Goal: Transaction & Acquisition: Obtain resource

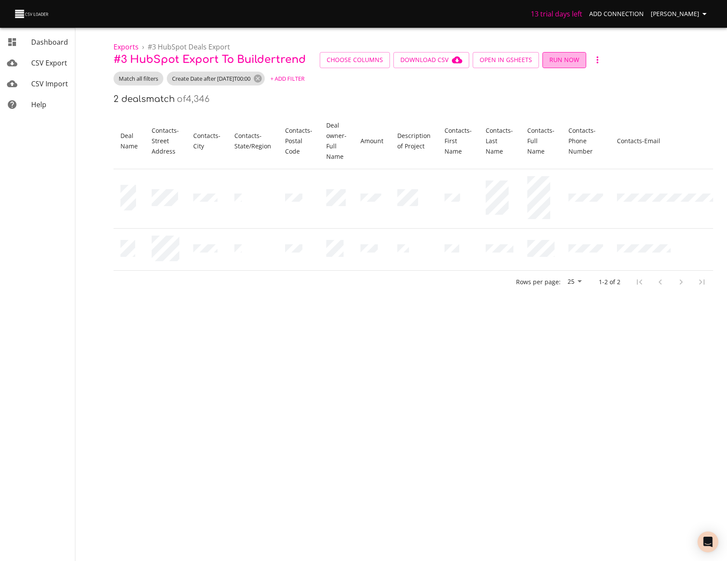
click at [562, 61] on span "Run Now" at bounding box center [565, 60] width 30 height 11
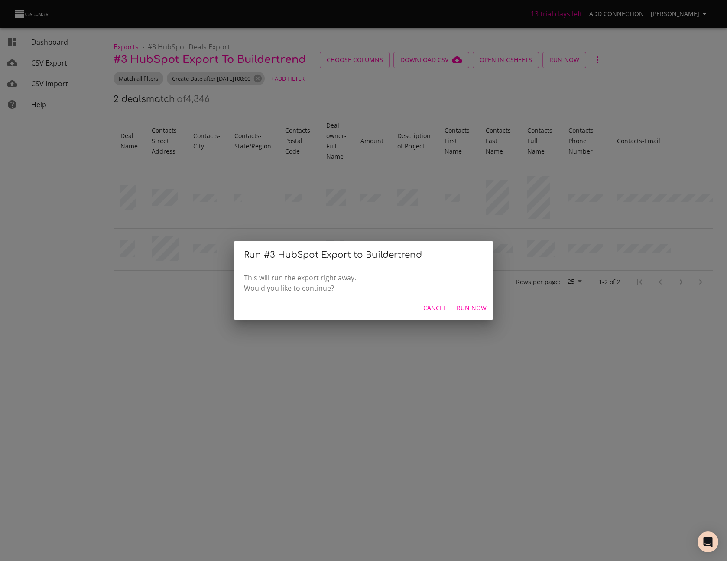
click at [466, 313] on button "Run Now" at bounding box center [471, 308] width 37 height 16
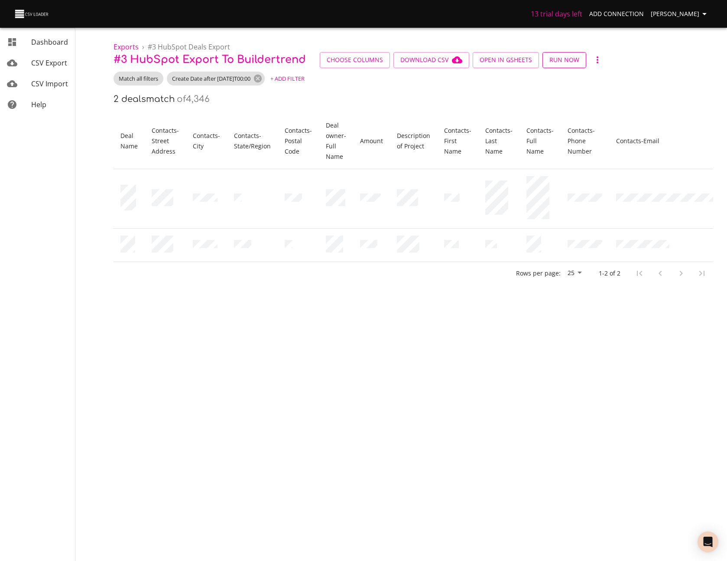
click at [568, 60] on span "Run Now" at bounding box center [565, 60] width 30 height 11
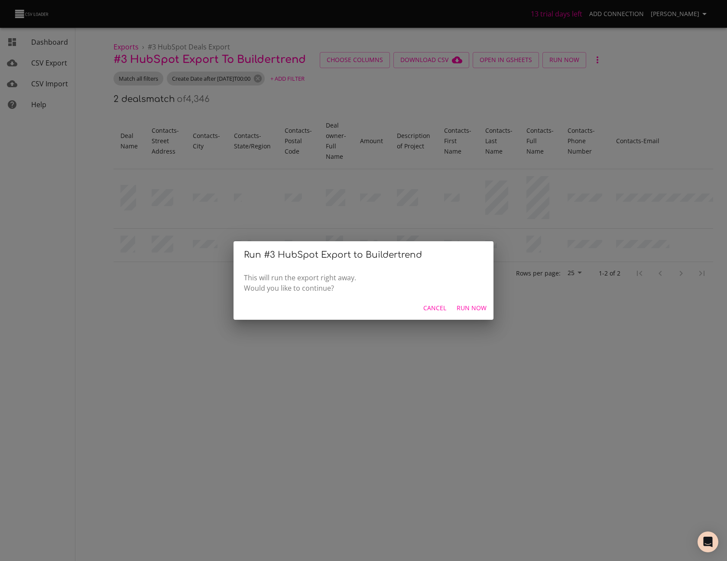
click at [468, 311] on span "Run Now" at bounding box center [472, 308] width 30 height 11
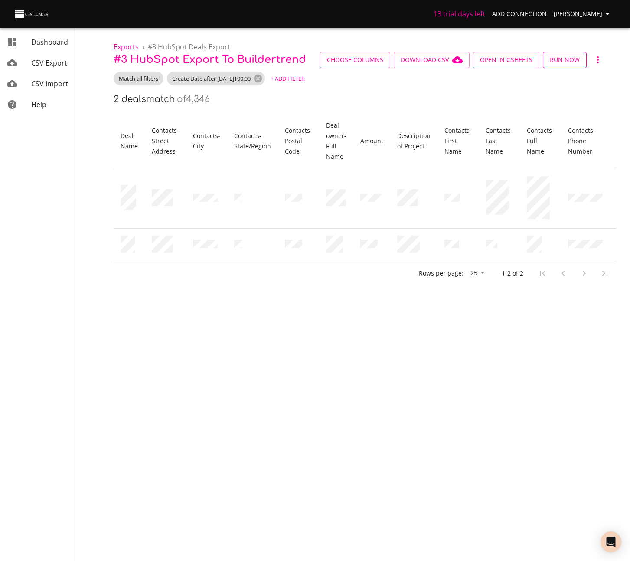
click at [560, 59] on span "Run Now" at bounding box center [565, 60] width 30 height 11
click at [579, 62] on button "Run Now" at bounding box center [565, 60] width 44 height 16
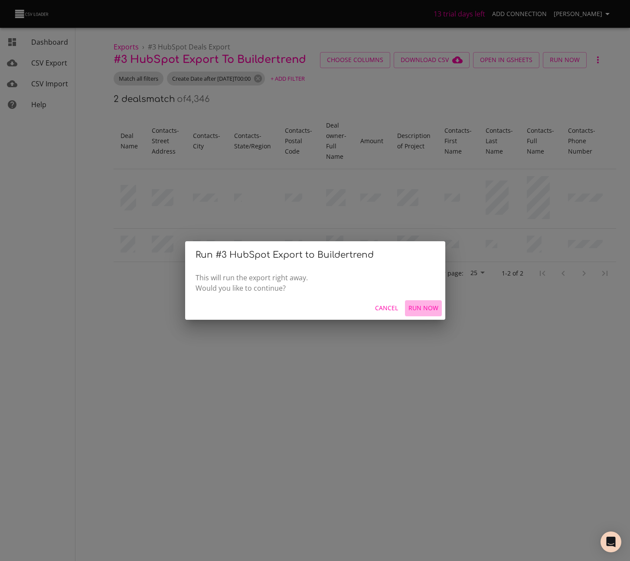
click at [413, 313] on span "Run Now" at bounding box center [423, 308] width 30 height 11
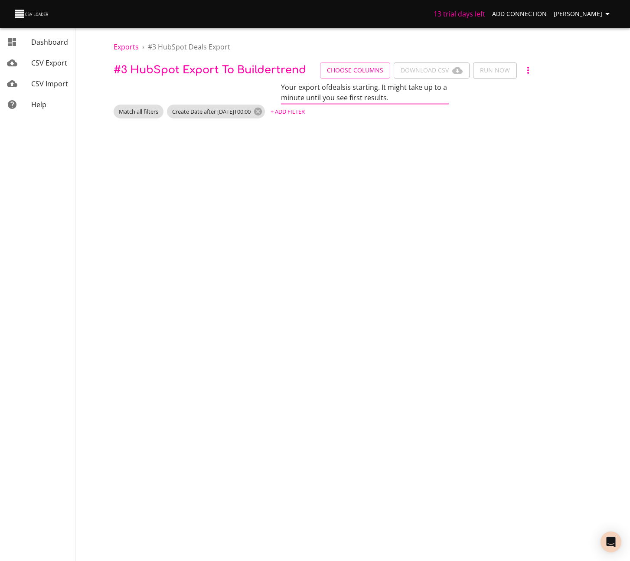
drag, startPoint x: 429, startPoint y: 259, endPoint x: 315, endPoint y: 275, distance: 115.1
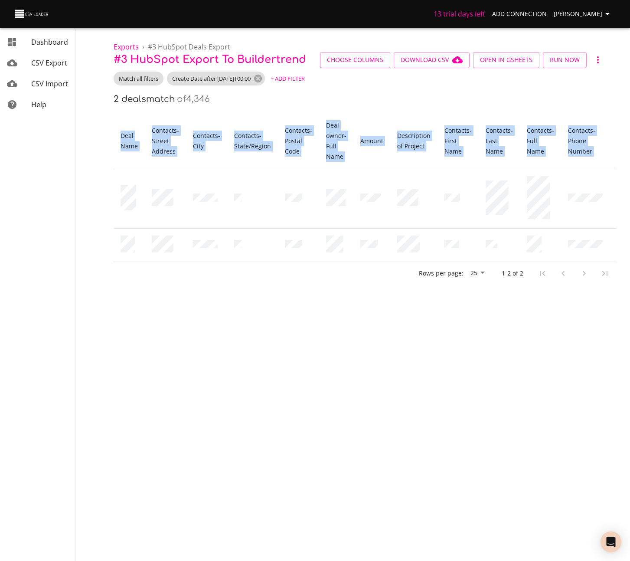
drag, startPoint x: 381, startPoint y: 269, endPoint x: 476, endPoint y: 262, distance: 95.6
click at [476, 262] on div "Deal Name Contacts - Street Address Contacts - City Contacts - State/Region Con…" at bounding box center [365, 198] width 502 height 171
click at [448, 65] on button "Download CSV" at bounding box center [432, 60] width 76 height 16
click at [342, 62] on span "Choose Columns" at bounding box center [355, 60] width 56 height 11
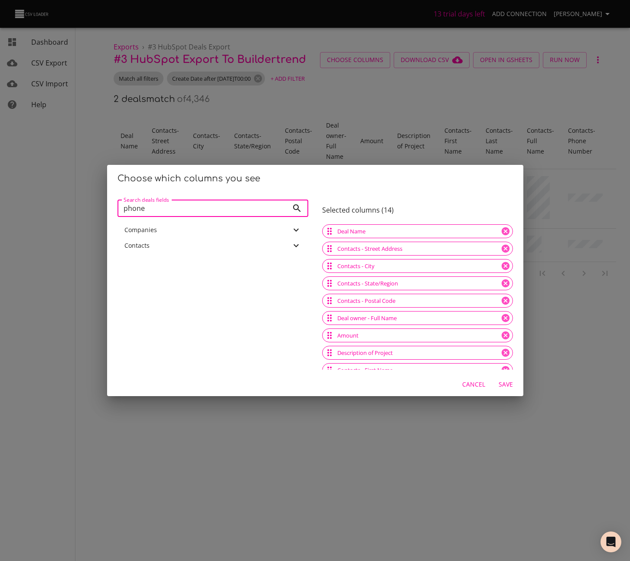
click at [244, 210] on input "phone" at bounding box center [202, 207] width 171 height 17
type input "street"
type input "address"
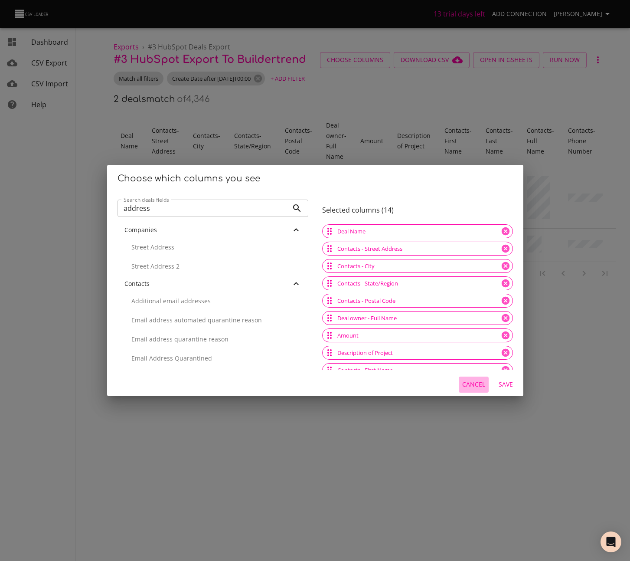
click at [474, 382] on span "Cancel" at bounding box center [473, 384] width 23 height 11
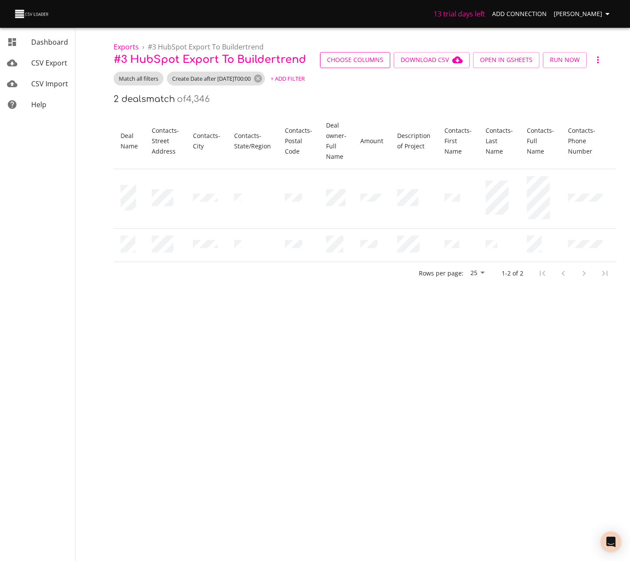
click at [346, 59] on span "Choose Columns" at bounding box center [355, 60] width 56 height 11
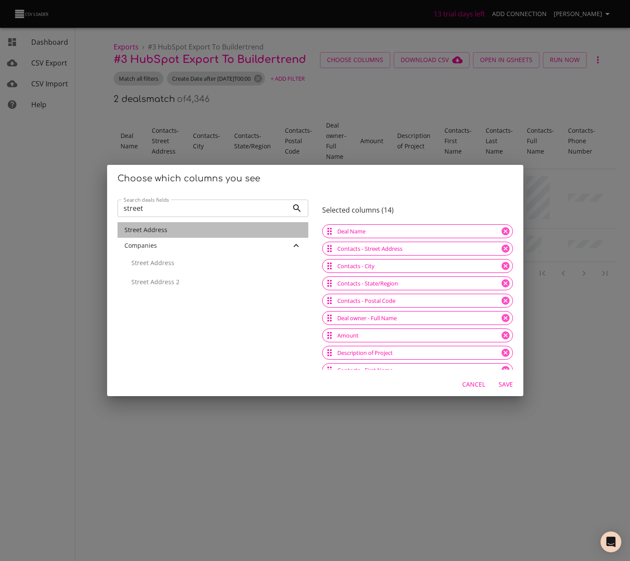
click at [253, 230] on div "Street Address" at bounding box center [212, 229] width 177 height 9
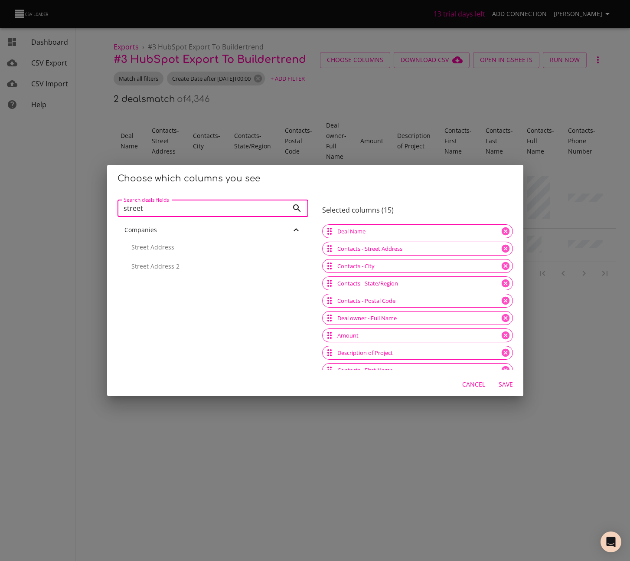
click at [241, 200] on input "street" at bounding box center [202, 207] width 171 height 17
type input "city"
click at [241, 235] on div "City" at bounding box center [212, 230] width 191 height 16
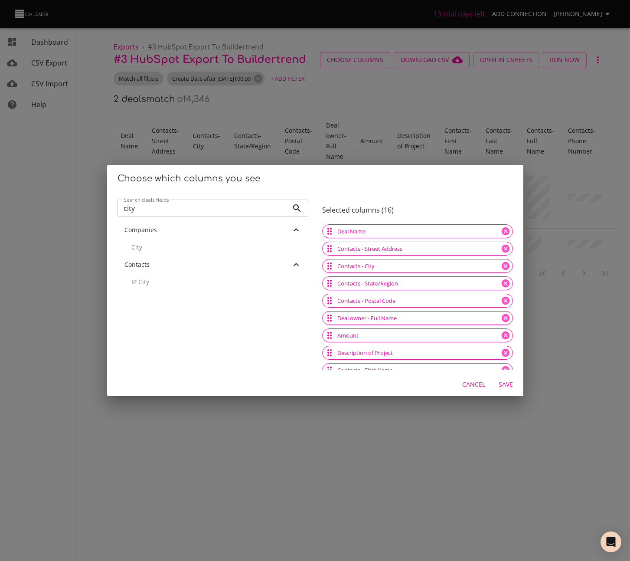
click at [255, 207] on input "city" at bounding box center [202, 207] width 171 height 17
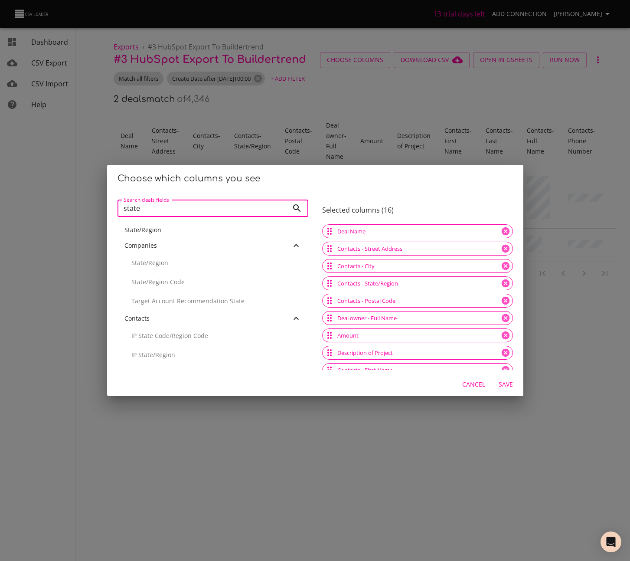
type input "state"
click at [201, 228] on div "State/Region" at bounding box center [212, 229] width 177 height 9
click at [212, 202] on input "state" at bounding box center [202, 207] width 171 height 17
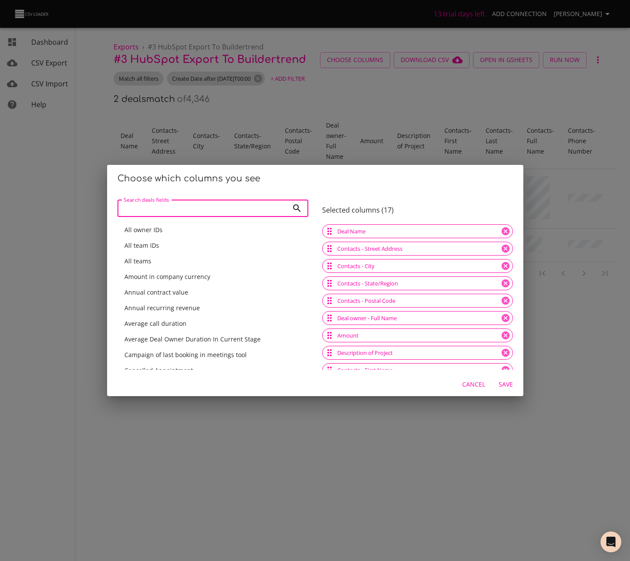
type input "o"
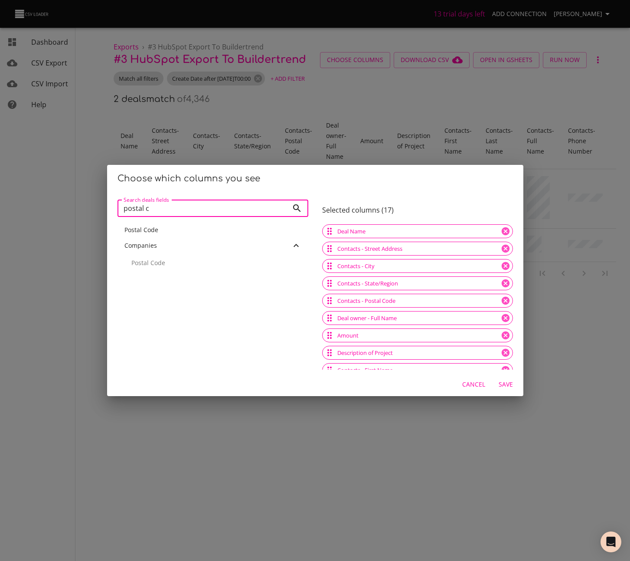
type input "postal c"
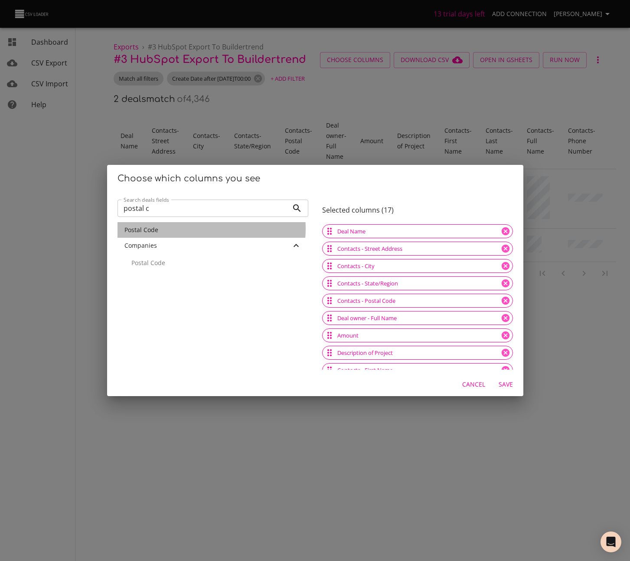
click at [199, 228] on div "Postal Code" at bounding box center [212, 229] width 177 height 9
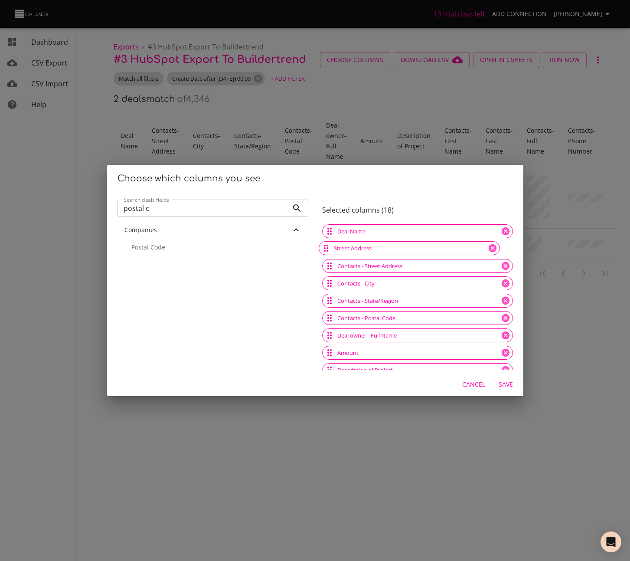
drag, startPoint x: 327, startPoint y: 309, endPoint x: 363, endPoint y: 289, distance: 41.7
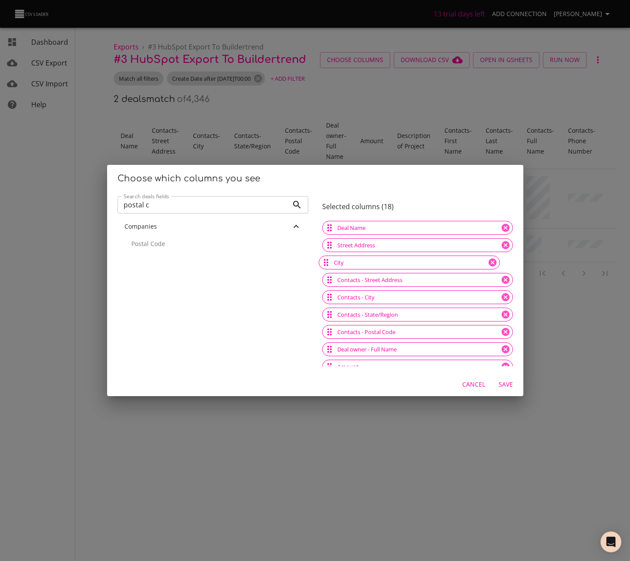
drag, startPoint x: 324, startPoint y: 324, endPoint x: 343, endPoint y: 263, distance: 64.4
drag, startPoint x: 325, startPoint y: 342, endPoint x: 345, endPoint y: 280, distance: 64.8
drag, startPoint x: 324, startPoint y: 355, endPoint x: 345, endPoint y: 295, distance: 64.3
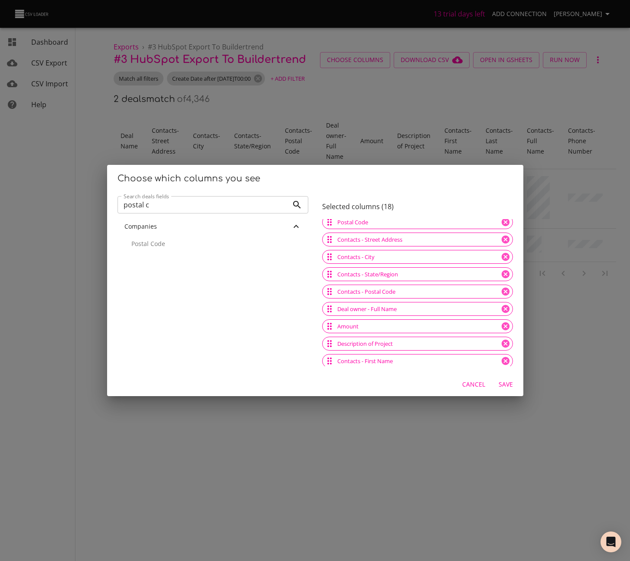
scroll to position [69, 0]
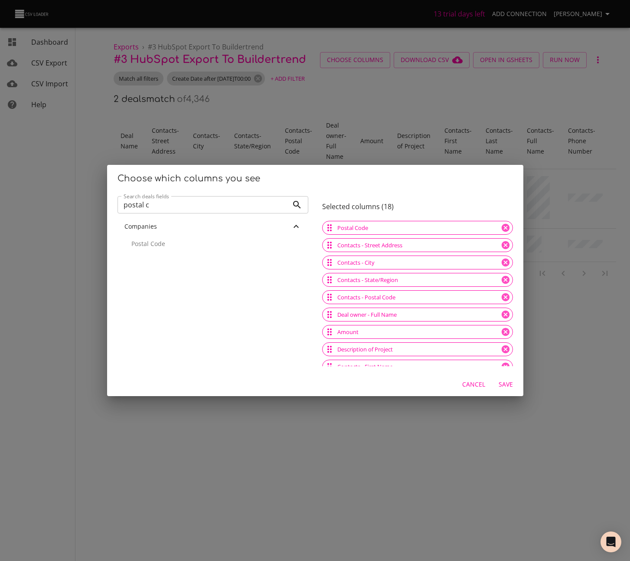
click at [328, 331] on icon at bounding box center [329, 331] width 4 height 7
drag, startPoint x: 327, startPoint y: 332, endPoint x: 329, endPoint y: 258, distance: 74.1
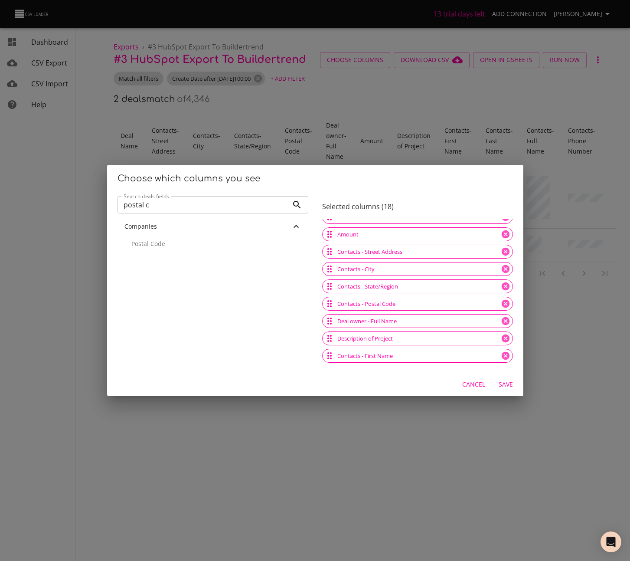
scroll to position [86, 0]
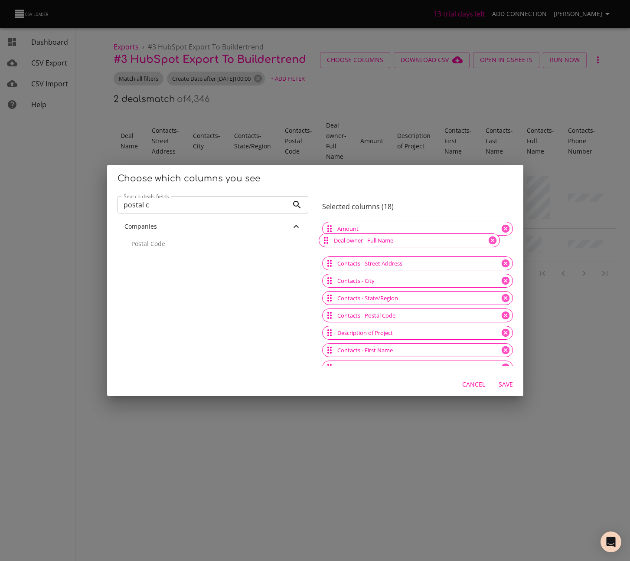
drag, startPoint x: 325, startPoint y: 318, endPoint x: 329, endPoint y: 243, distance: 75.6
drag, startPoint x: 327, startPoint y: 336, endPoint x: 330, endPoint y: 260, distance: 75.5
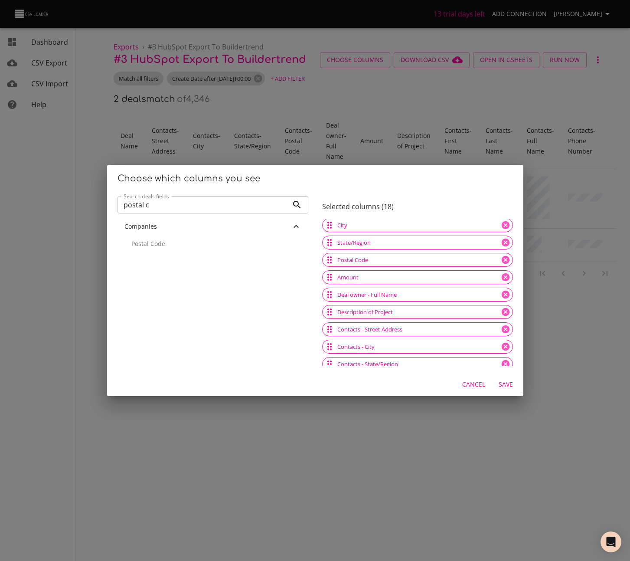
scroll to position [0, 0]
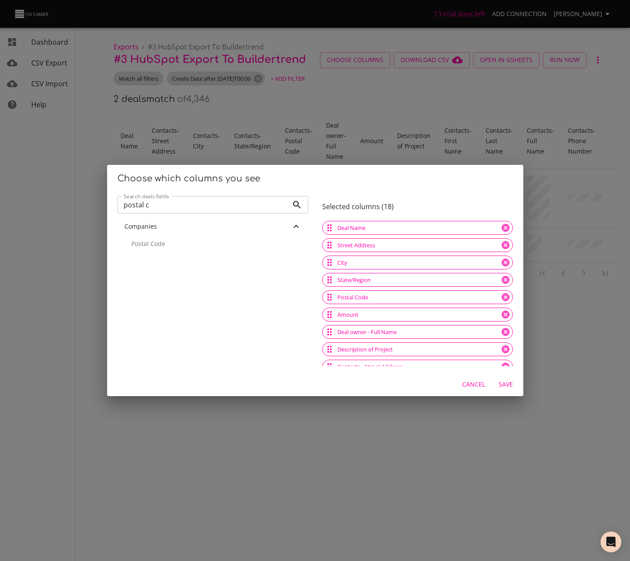
click at [500, 383] on span "Save" at bounding box center [505, 384] width 21 height 11
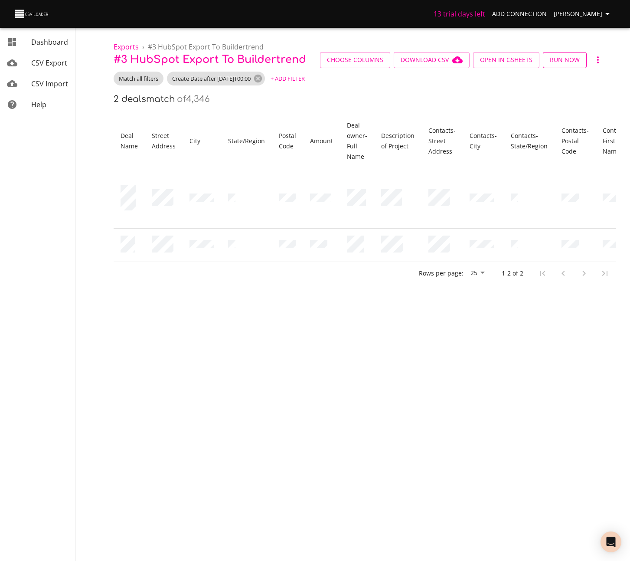
click at [565, 58] on span "Run Now" at bounding box center [565, 60] width 30 height 11
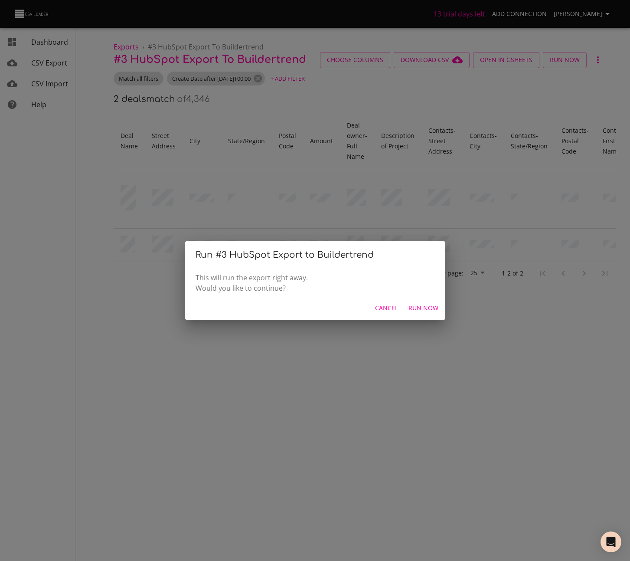
drag, startPoint x: 396, startPoint y: 304, endPoint x: 411, endPoint y: 251, distance: 55.4
click at [396, 304] on span "Cancel" at bounding box center [386, 308] width 23 height 11
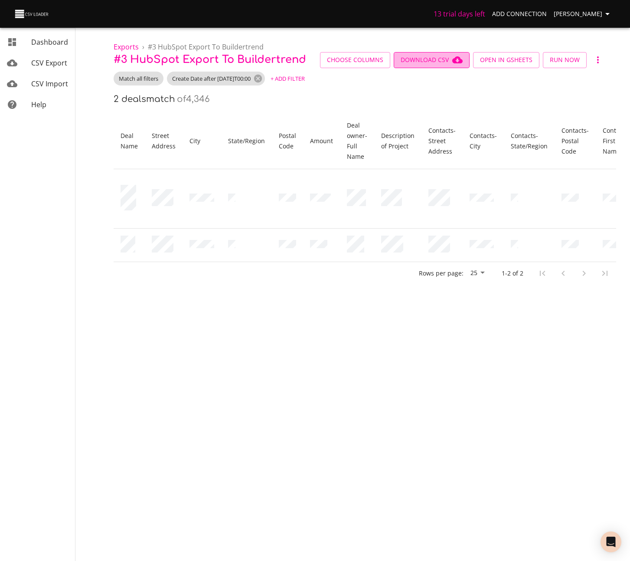
click at [431, 53] on button "Download CSV" at bounding box center [432, 60] width 76 height 16
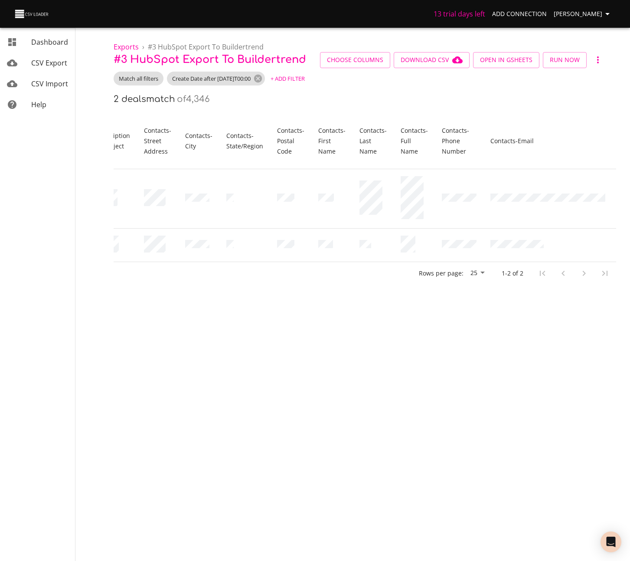
scroll to position [0, 291]
click at [344, 55] on span "Choose Columns" at bounding box center [355, 60] width 56 height 11
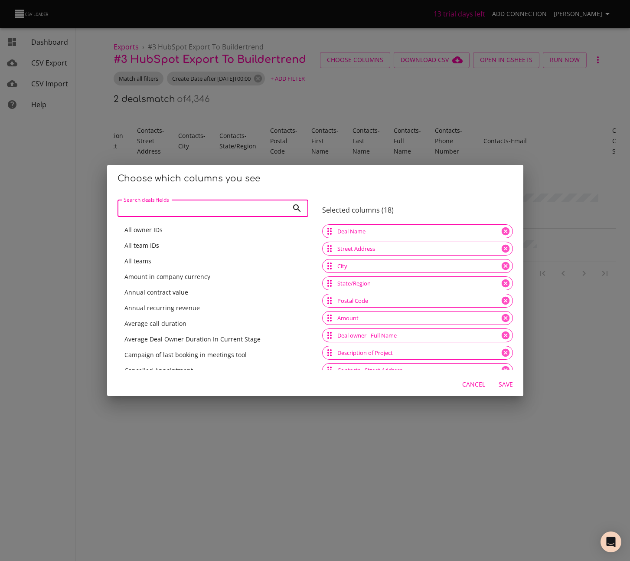
click at [215, 202] on input "Search deals fields" at bounding box center [202, 207] width 171 height 17
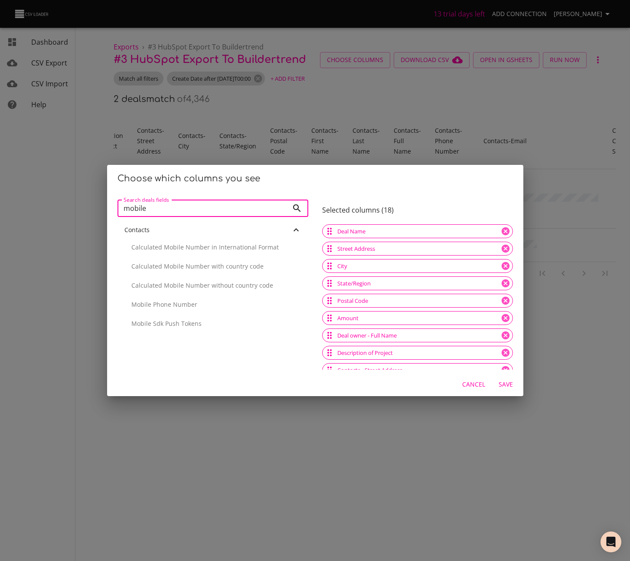
type input "mobile"
drag, startPoint x: 205, startPoint y: 310, endPoint x: 222, endPoint y: 304, distance: 18.8
click at [205, 310] on div "Mobile Phone Number" at bounding box center [212, 304] width 191 height 19
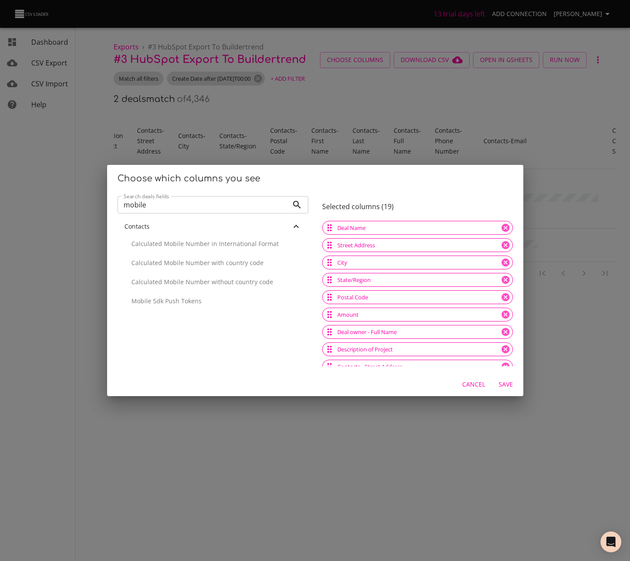
scroll to position [183, 0]
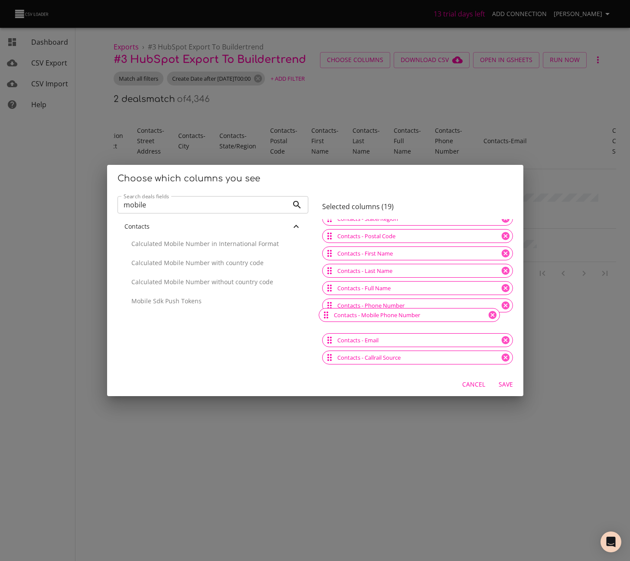
drag, startPoint x: 326, startPoint y: 359, endPoint x: 333, endPoint y: 316, distance: 43.0
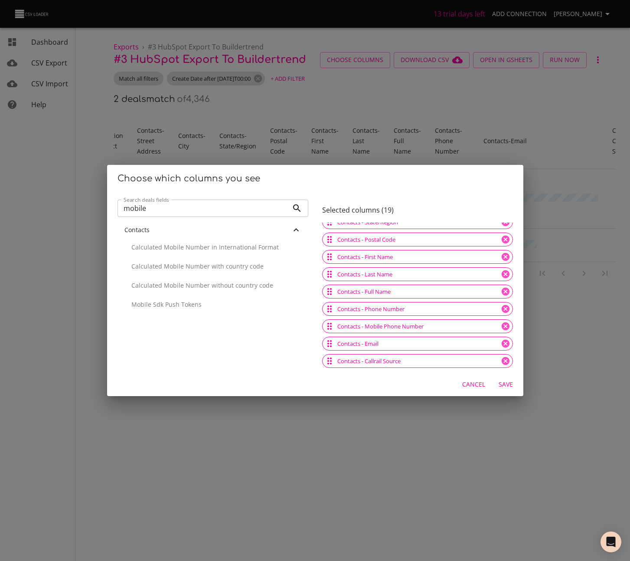
click at [512, 387] on span "Save" at bounding box center [505, 384] width 21 height 11
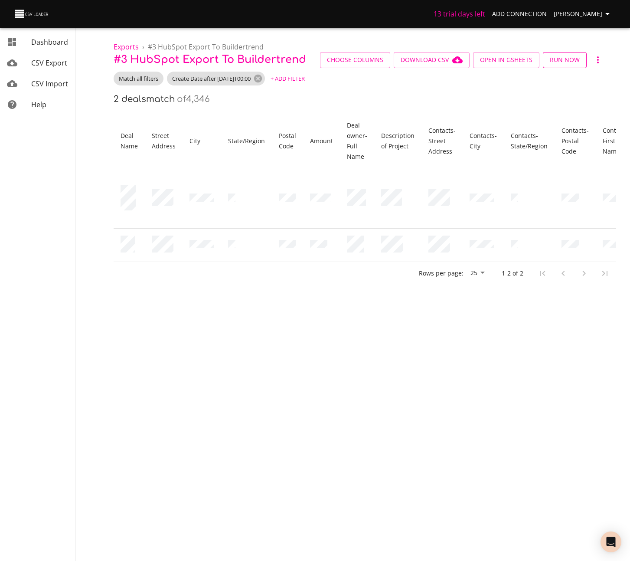
click at [567, 61] on span "Run Now" at bounding box center [565, 60] width 30 height 11
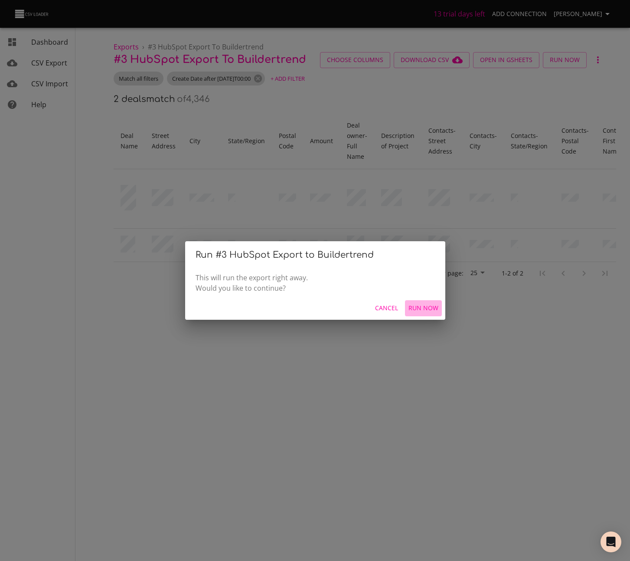
click at [426, 305] on span "Run Now" at bounding box center [423, 308] width 30 height 11
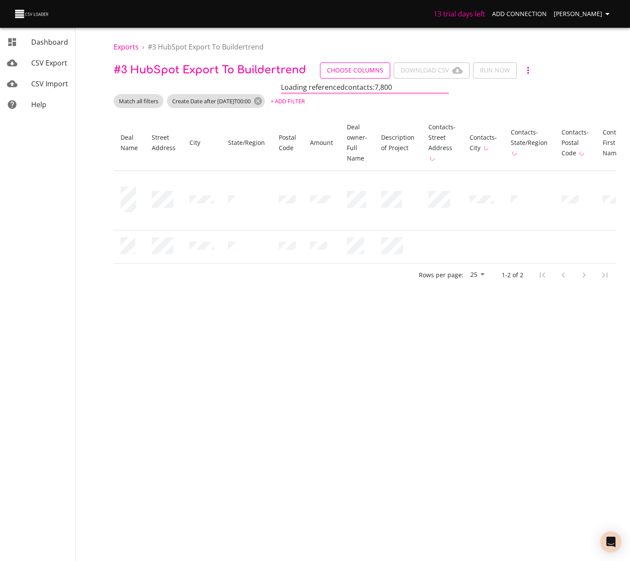
click at [345, 70] on span "Choose Columns" at bounding box center [355, 70] width 56 height 11
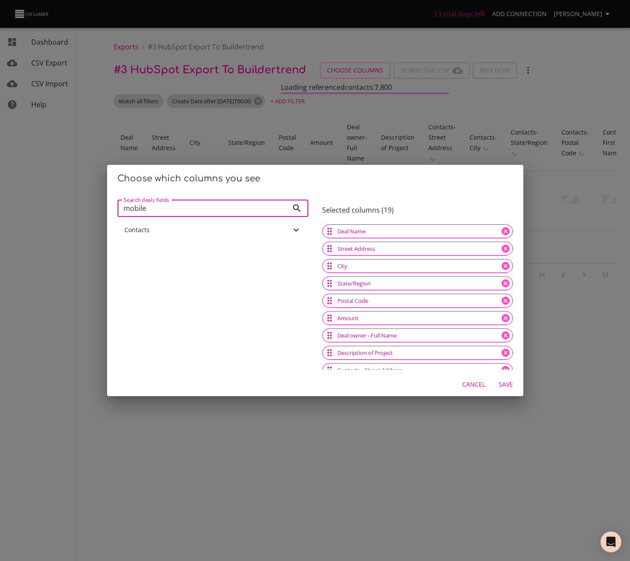
drag, startPoint x: 239, startPoint y: 213, endPoint x: 110, endPoint y: 204, distance: 129.9
click at [110, 204] on div "Search deals fields mobile Search deals fields Contacts Selected columns ( 19 )…" at bounding box center [315, 282] width 416 height 180
type input "zip"
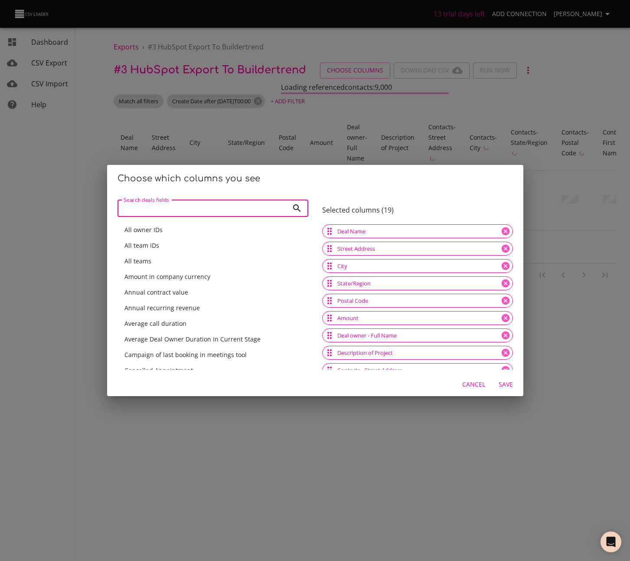
click at [479, 386] on span "Cancel" at bounding box center [473, 384] width 23 height 11
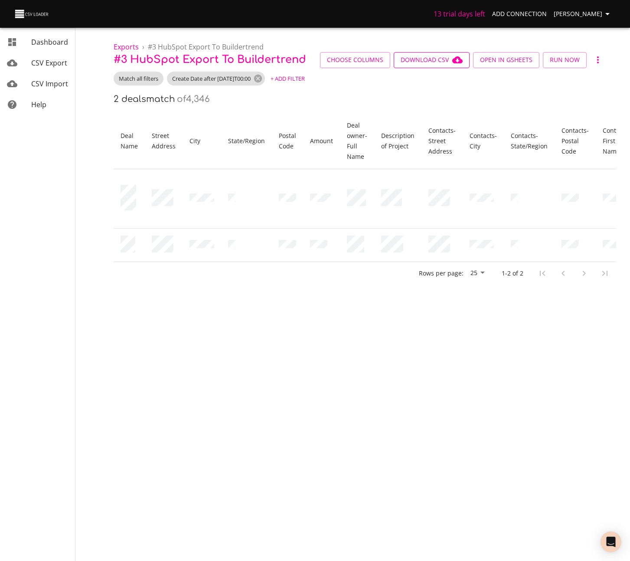
click at [446, 64] on span "Download CSV" at bounding box center [432, 60] width 62 height 11
